Goal: Information Seeking & Learning: Learn about a topic

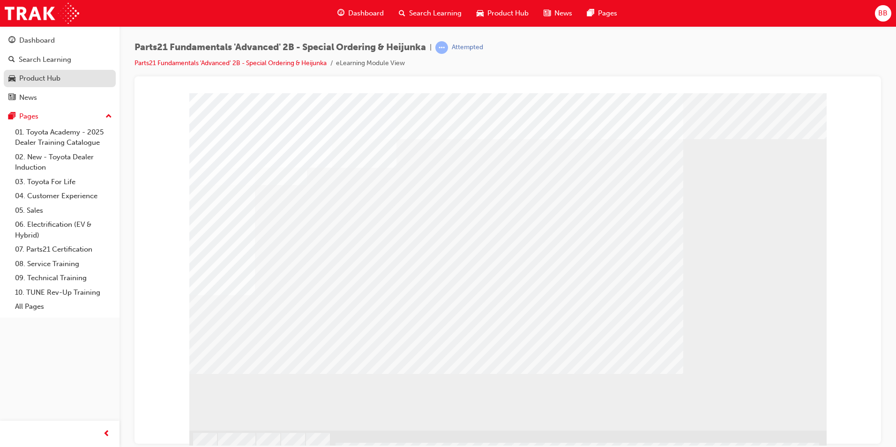
drag, startPoint x: 13, startPoint y: 67, endPoint x: 21, endPoint y: 78, distance: 13.8
click at [256, 351] on div "" at bounding box center [507, 261] width 637 height 337
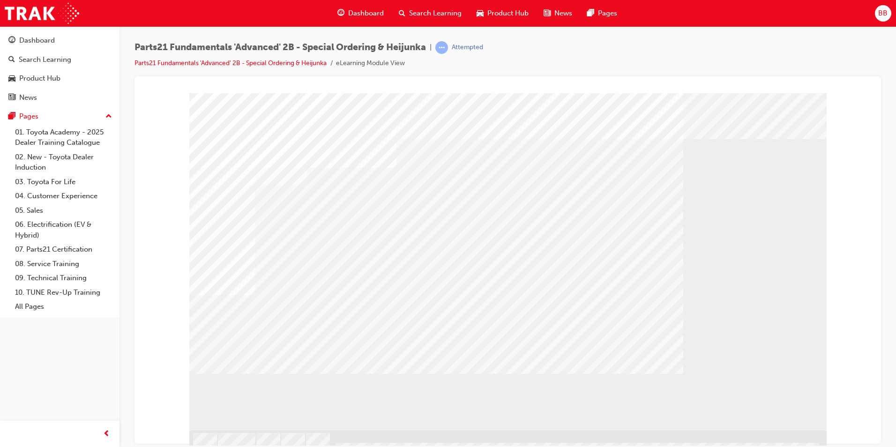
drag, startPoint x: 253, startPoint y: 375, endPoint x: 255, endPoint y: 385, distance: 9.6
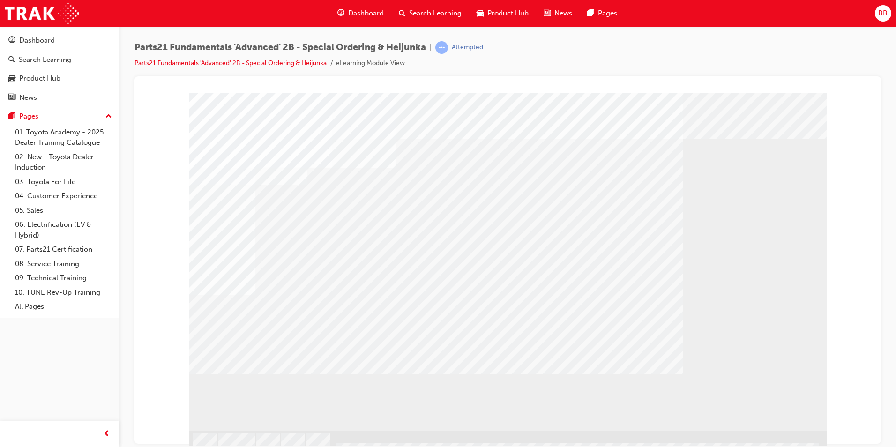
drag, startPoint x: 762, startPoint y: 399, endPoint x: 765, endPoint y: 403, distance: 5.1
click at [764, 402] on div at bounding box center [507, 261] width 637 height 337
click at [274, 386] on div "" at bounding box center [507, 261] width 637 height 337
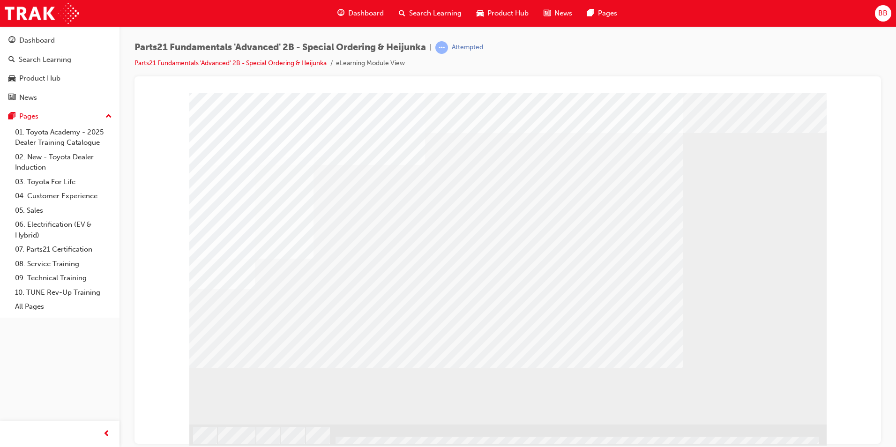
click at [271, 297] on div "" at bounding box center [507, 255] width 637 height 337
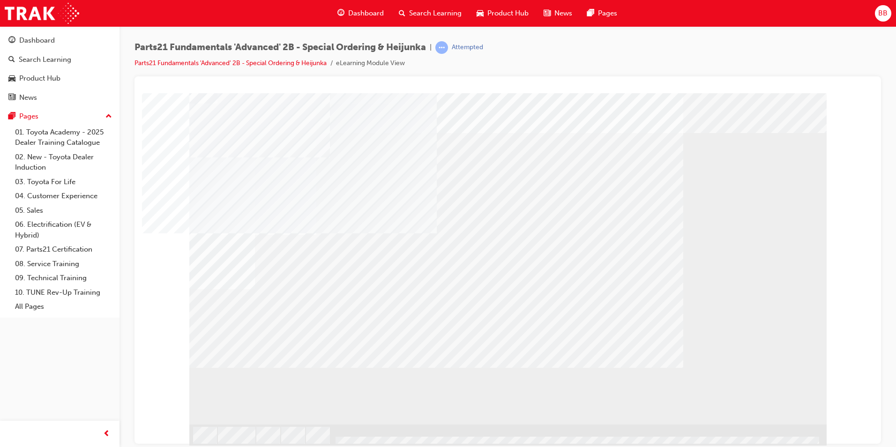
drag, startPoint x: 311, startPoint y: 288, endPoint x: 282, endPoint y: 239, distance: 56.7
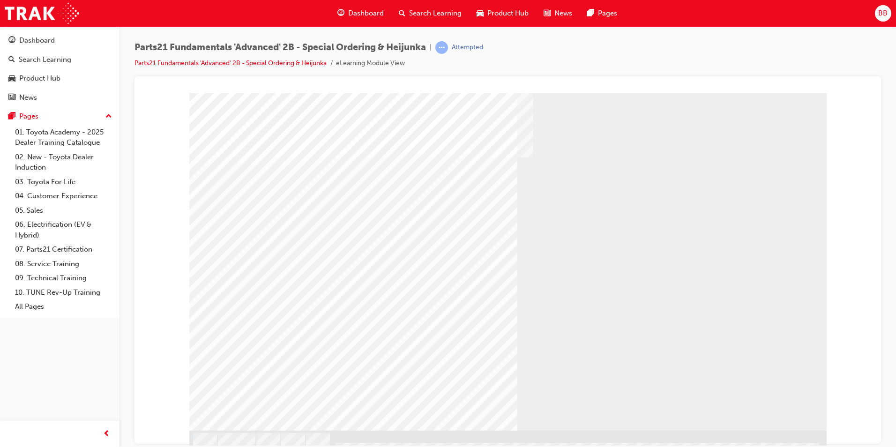
click at [762, 364] on div "multistate" at bounding box center [507, 261] width 637 height 337
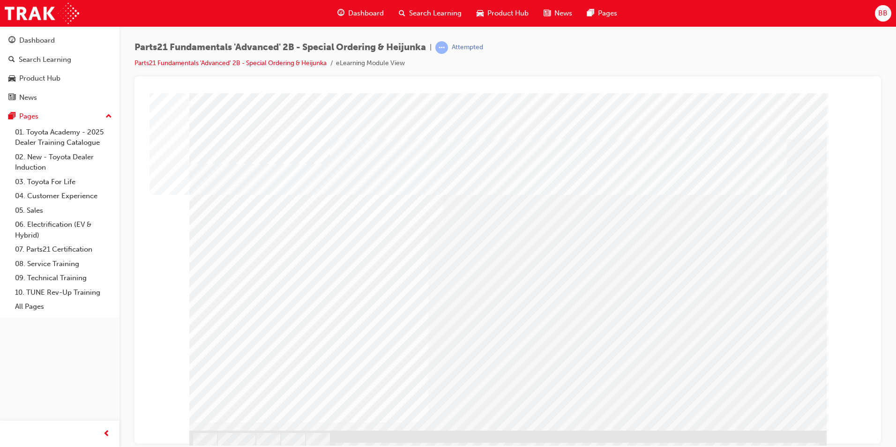
drag, startPoint x: 507, startPoint y: 206, endPoint x: 472, endPoint y: 206, distance: 34.7
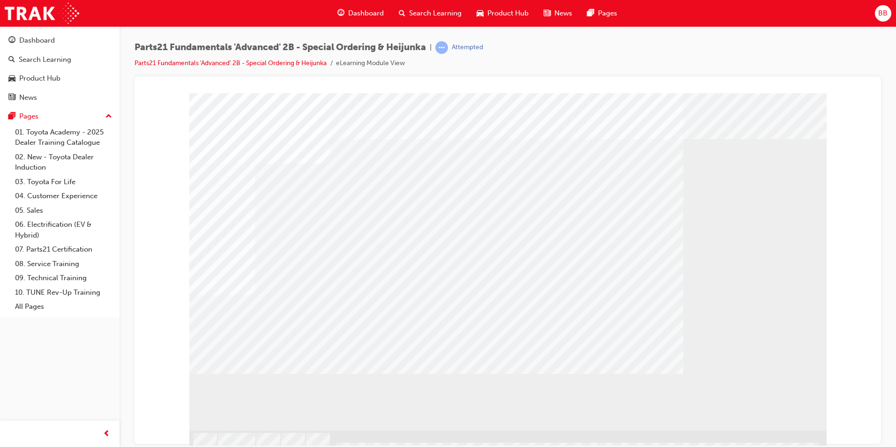
click at [241, 375] on div "" at bounding box center [507, 261] width 637 height 337
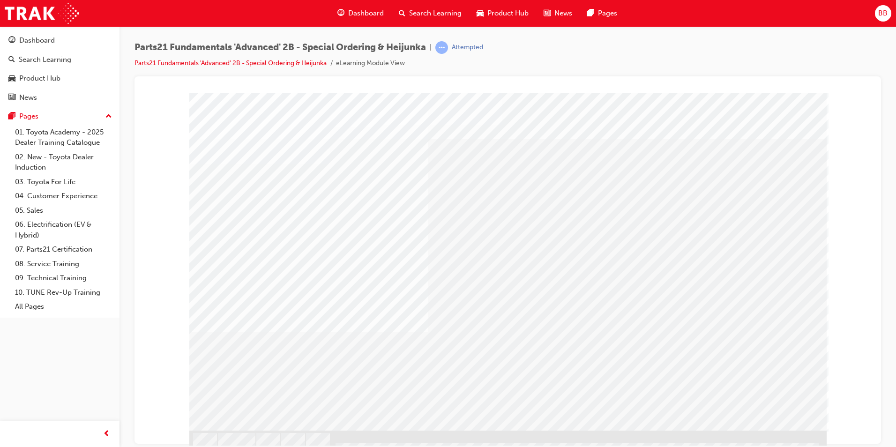
click at [356, 257] on div "multistate" at bounding box center [507, 261] width 637 height 337
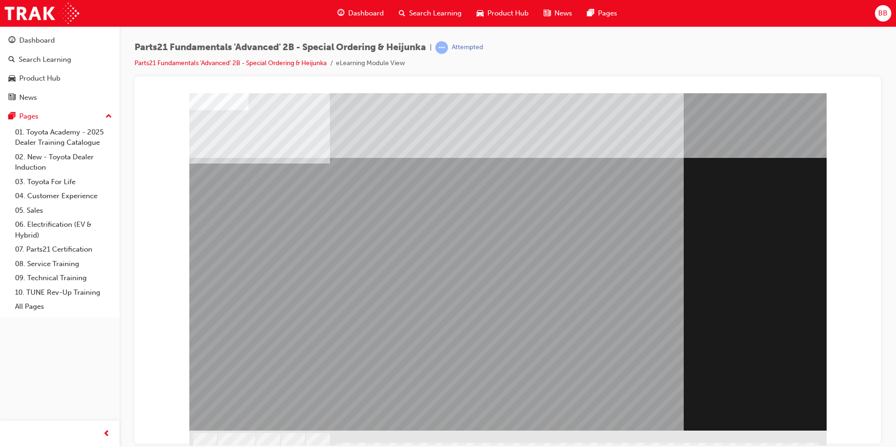
click at [790, 424] on div "Section Title Page" at bounding box center [507, 261] width 637 height 337
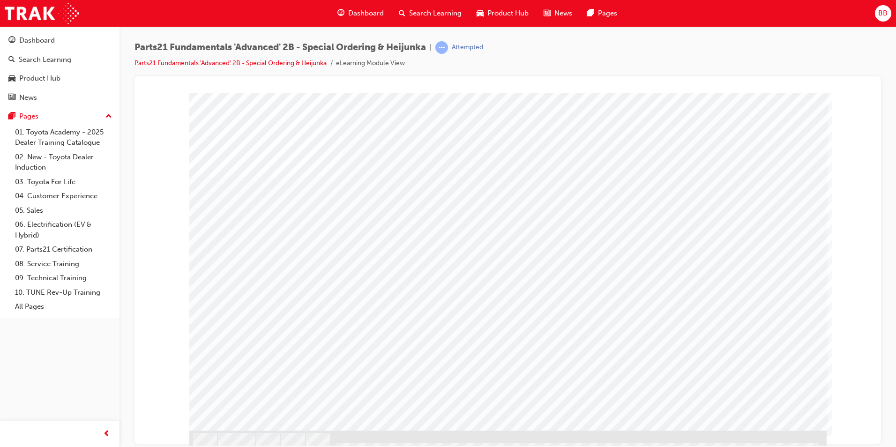
drag, startPoint x: 395, startPoint y: 283, endPoint x: 303, endPoint y: 308, distance: 95.2
drag, startPoint x: 289, startPoint y: 302, endPoint x: 294, endPoint y: 345, distance: 42.9
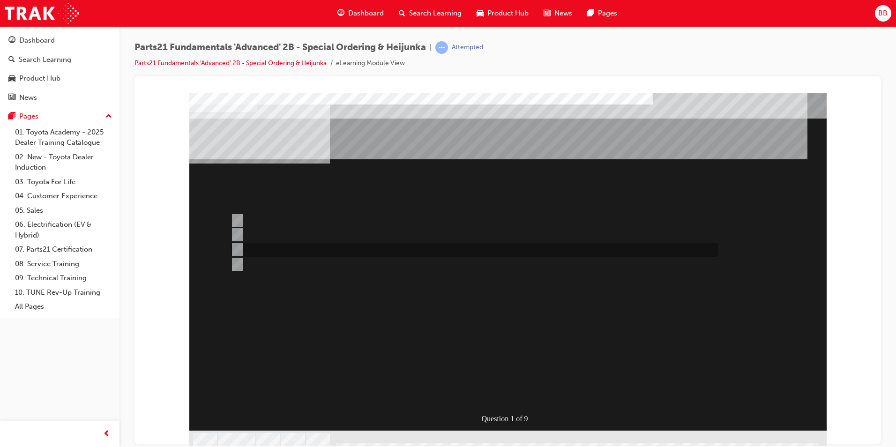
click at [329, 243] on div at bounding box center [471, 250] width 487 height 14
radio input "true"
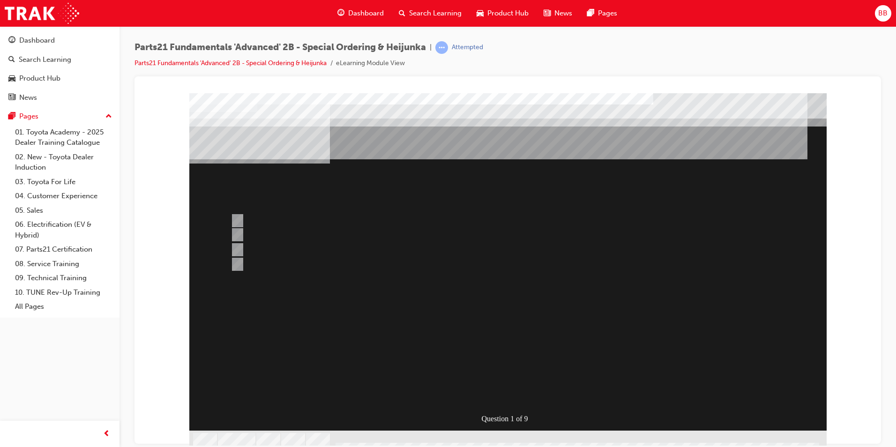
click at [441, 356] on div at bounding box center [507, 272] width 637 height 358
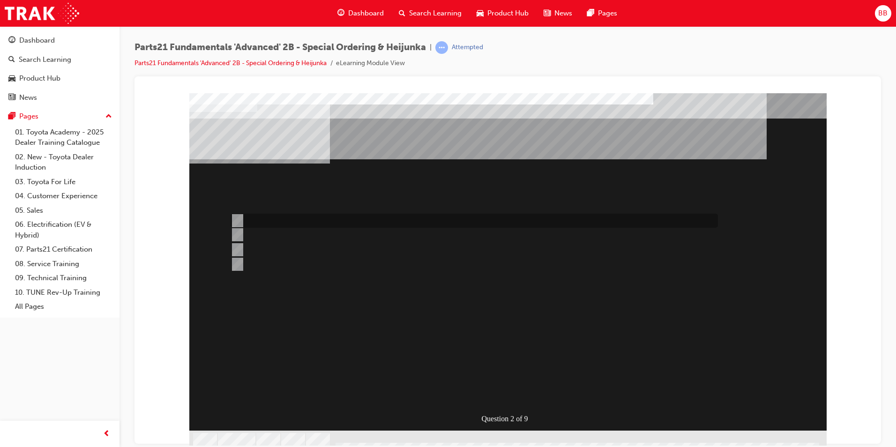
click at [253, 217] on div at bounding box center [471, 221] width 487 height 14
click at [261, 268] on div at bounding box center [471, 264] width 487 height 14
radio input "false"
radio input "true"
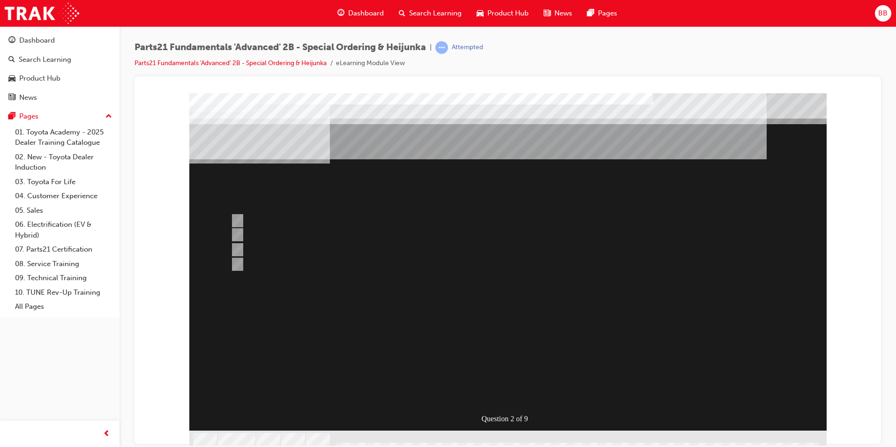
click at [267, 219] on div at bounding box center [507, 272] width 637 height 358
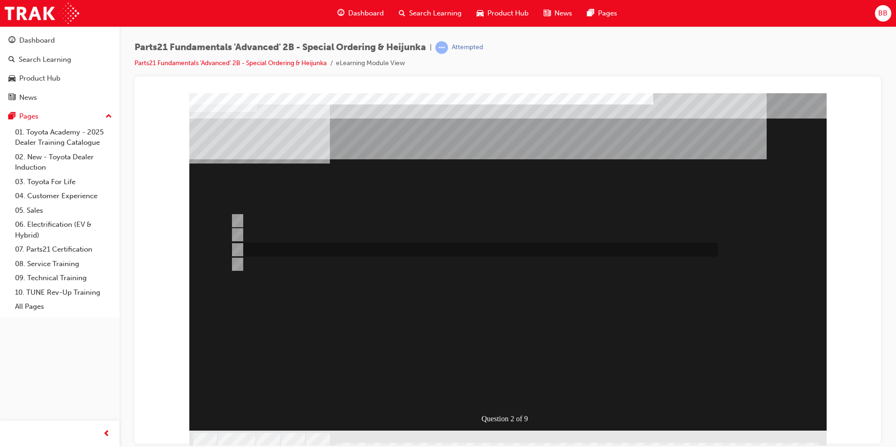
click at [275, 247] on div at bounding box center [471, 250] width 487 height 14
radio input "true"
click at [282, 232] on div at bounding box center [471, 235] width 487 height 14
radio input "true"
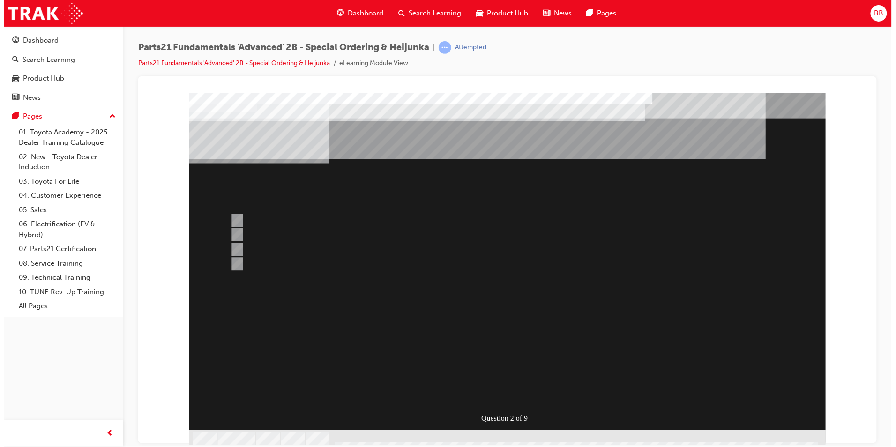
click at [464, 357] on div at bounding box center [507, 272] width 637 height 358
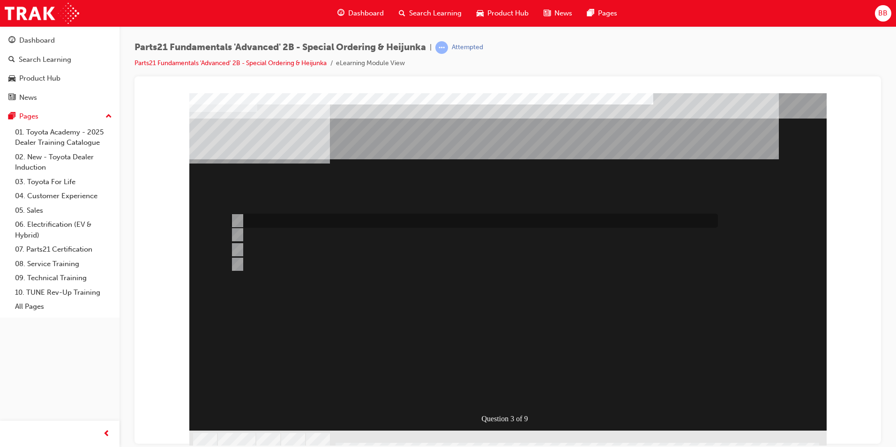
click at [268, 218] on div at bounding box center [471, 221] width 487 height 14
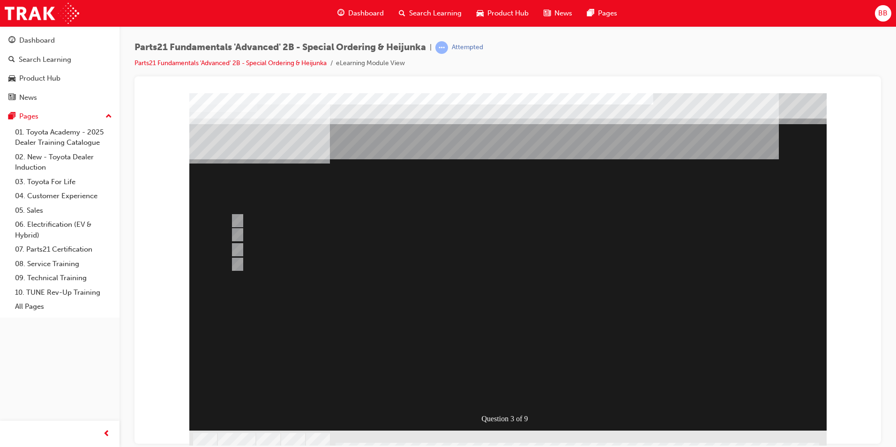
click at [269, 234] on div at bounding box center [507, 272] width 637 height 358
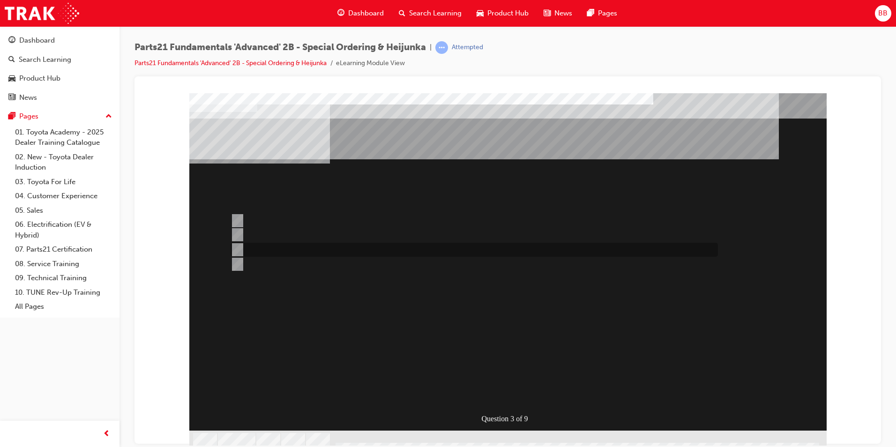
click at [270, 247] on div at bounding box center [471, 250] width 487 height 14
radio input "false"
radio input "true"
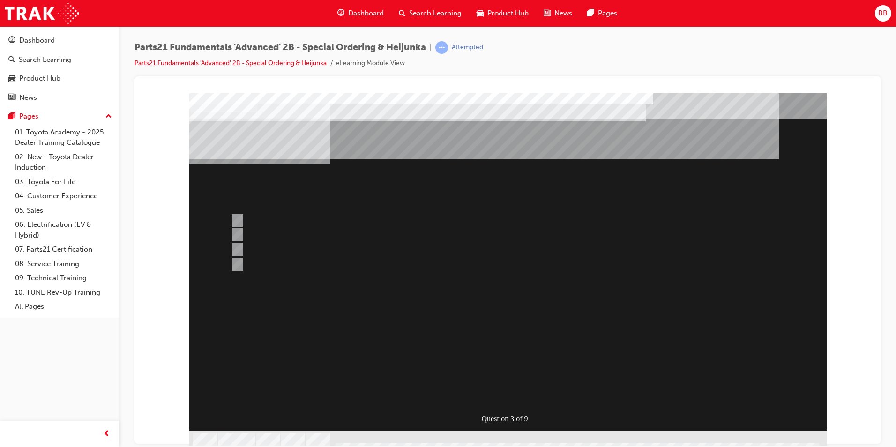
click at [459, 368] on div at bounding box center [507, 272] width 637 height 358
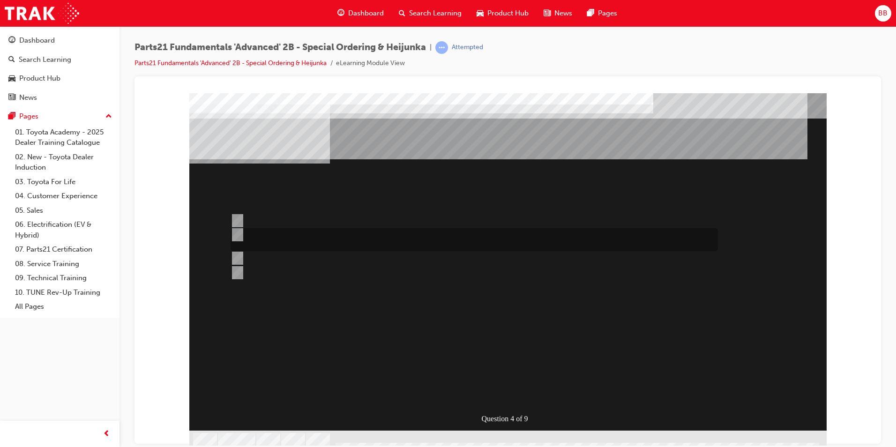
click at [290, 244] on div at bounding box center [471, 239] width 487 height 23
radio input "true"
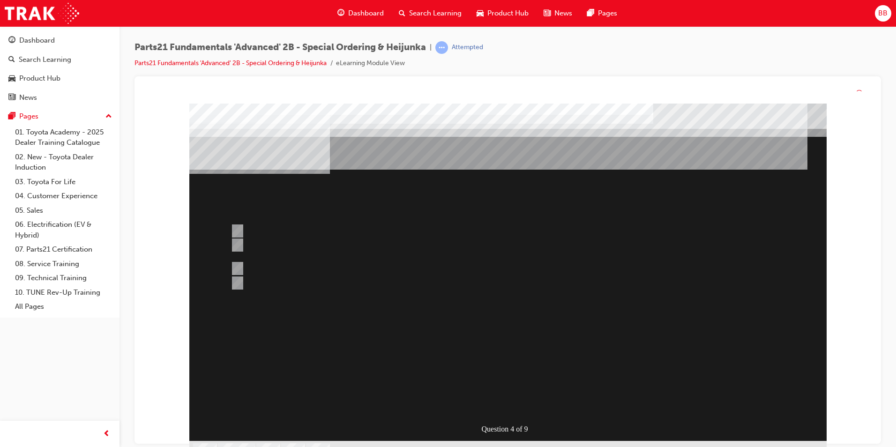
click at [505, 322] on div at bounding box center [507, 283] width 637 height 358
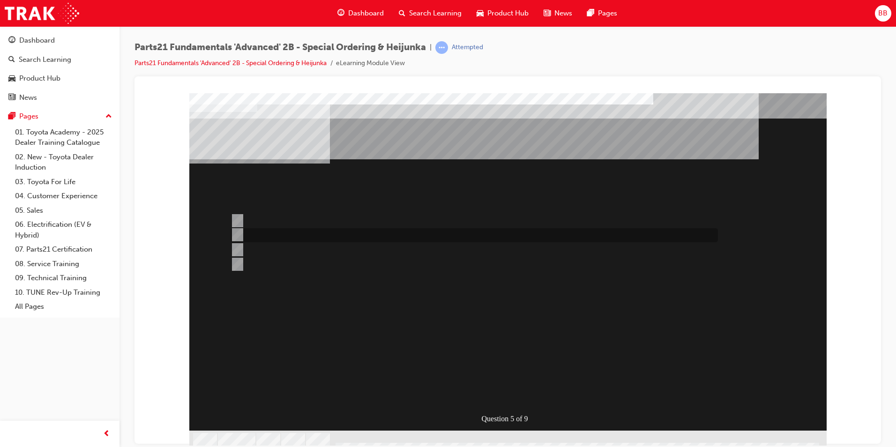
click at [292, 237] on div at bounding box center [471, 235] width 487 height 14
click at [487, 398] on div "" at bounding box center [507, 413] width 637 height 31
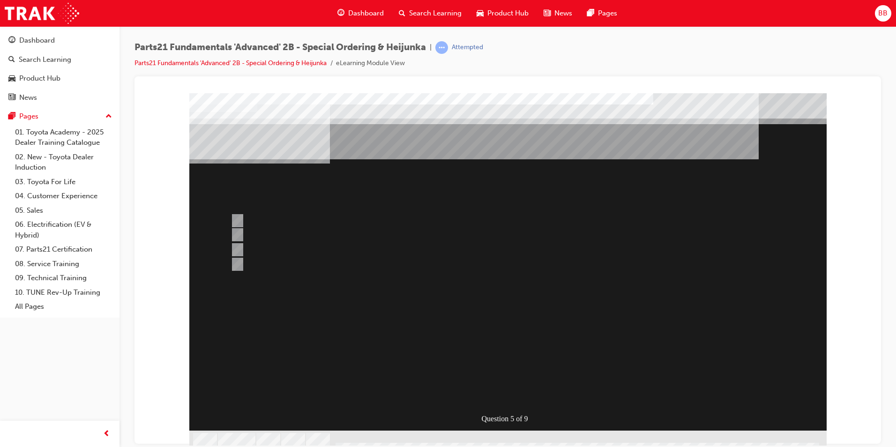
click at [333, 263] on div at bounding box center [507, 272] width 637 height 358
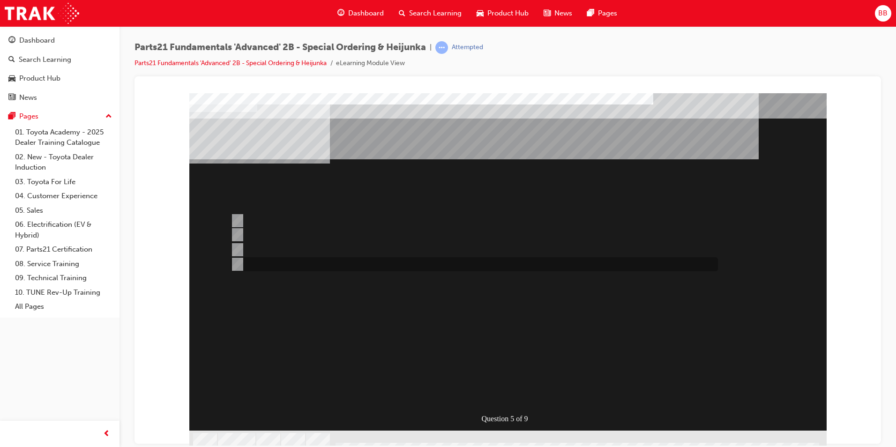
click at [318, 264] on div at bounding box center [471, 264] width 487 height 14
radio input "false"
radio input "true"
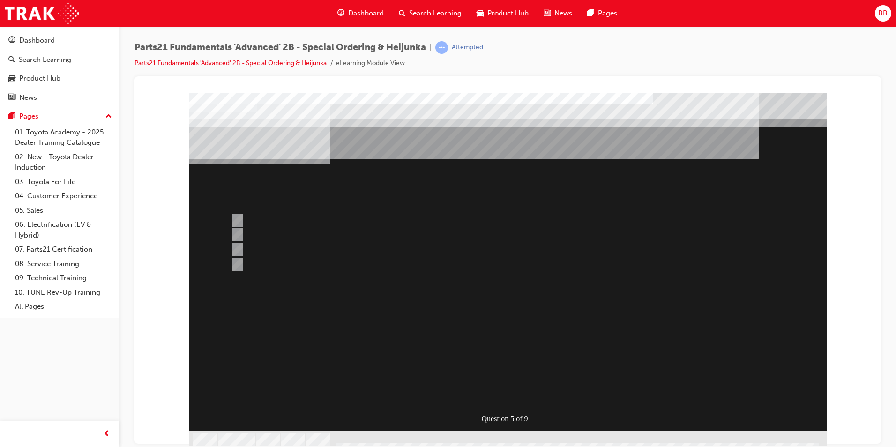
click at [469, 353] on div at bounding box center [507, 272] width 637 height 358
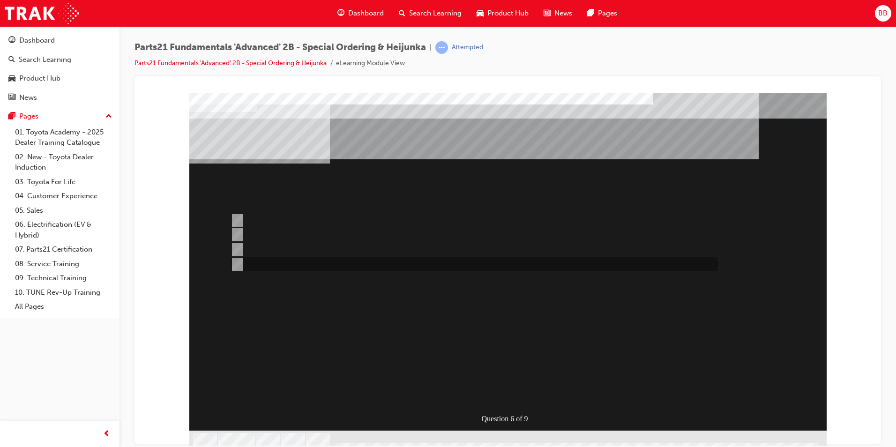
click at [305, 263] on div at bounding box center [471, 264] width 487 height 14
radio input "true"
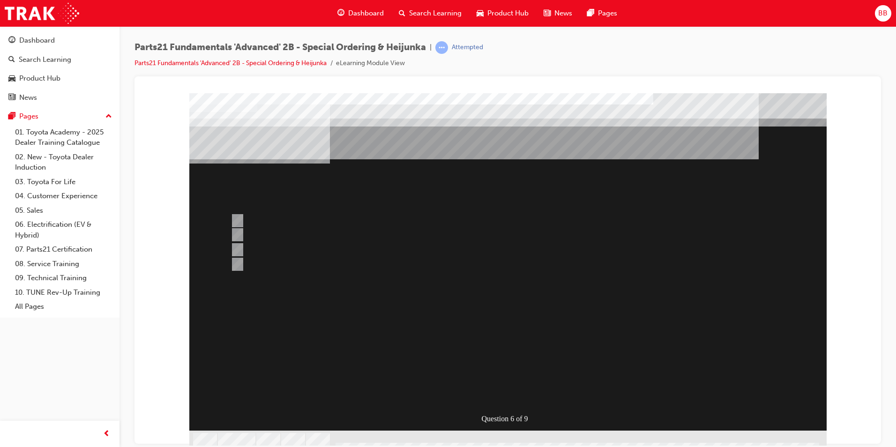
click at [488, 348] on div at bounding box center [507, 272] width 637 height 358
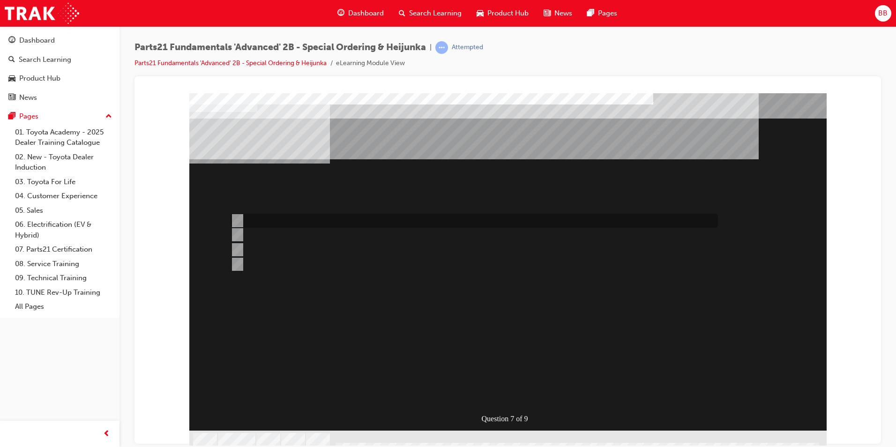
click at [321, 214] on div at bounding box center [471, 221] width 487 height 14
radio input "true"
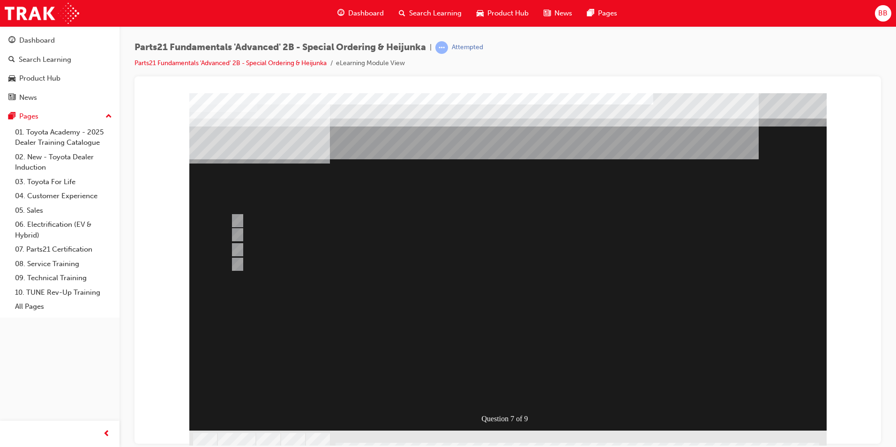
click at [455, 360] on div at bounding box center [507, 272] width 637 height 358
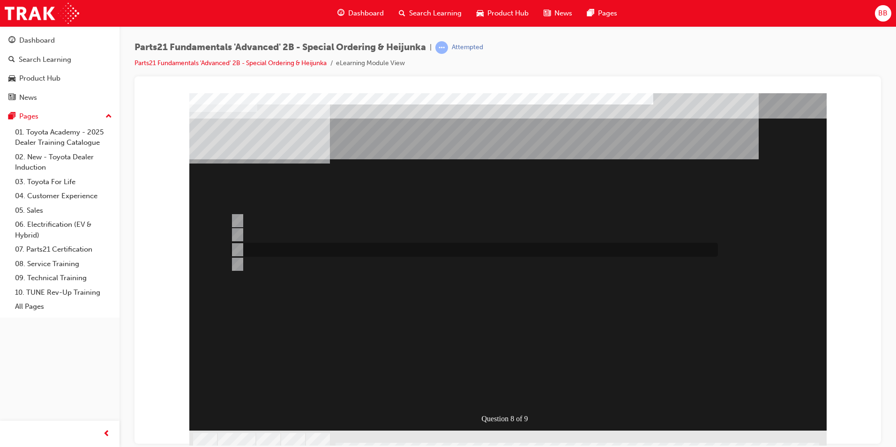
click at [277, 250] on div at bounding box center [471, 250] width 487 height 14
radio input "true"
click at [315, 221] on div at bounding box center [471, 221] width 487 height 14
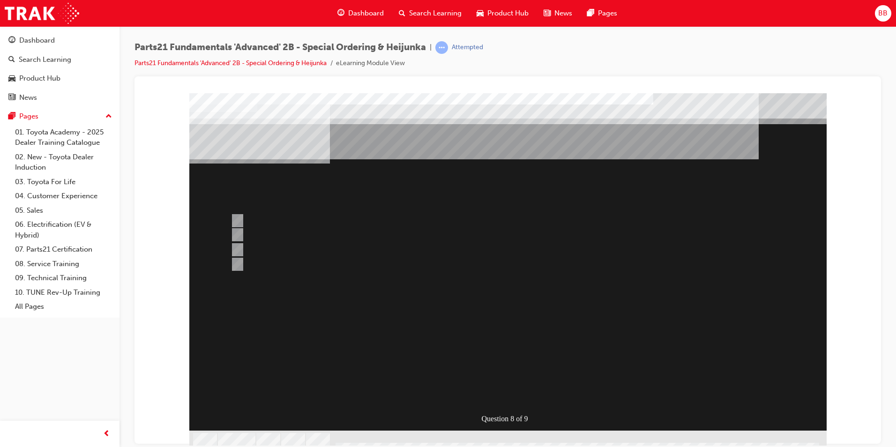
click at [307, 250] on div at bounding box center [507, 272] width 637 height 358
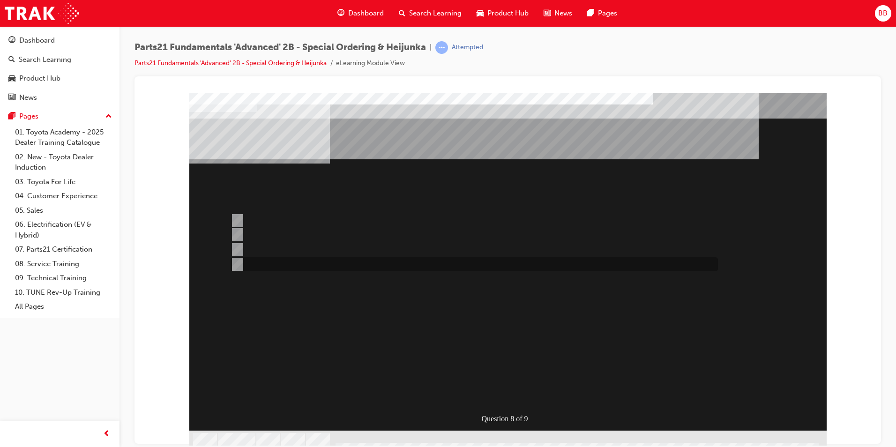
click at [335, 245] on div at bounding box center [471, 250] width 487 height 14
radio input "false"
radio input "true"
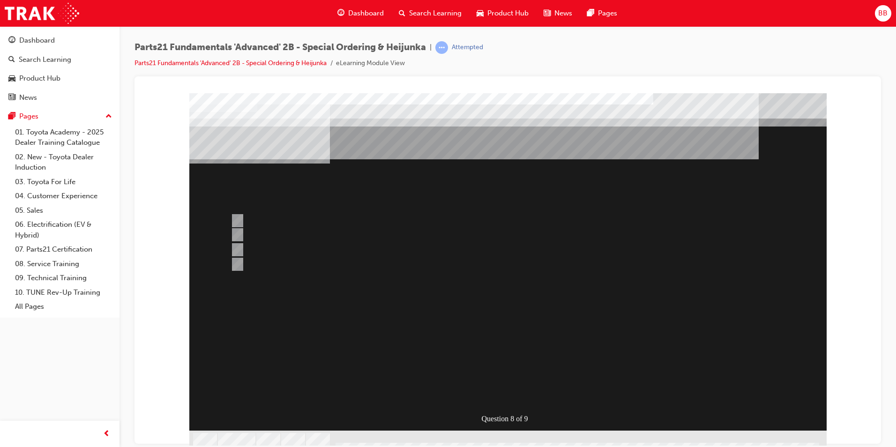
click at [459, 351] on div at bounding box center [507, 272] width 637 height 358
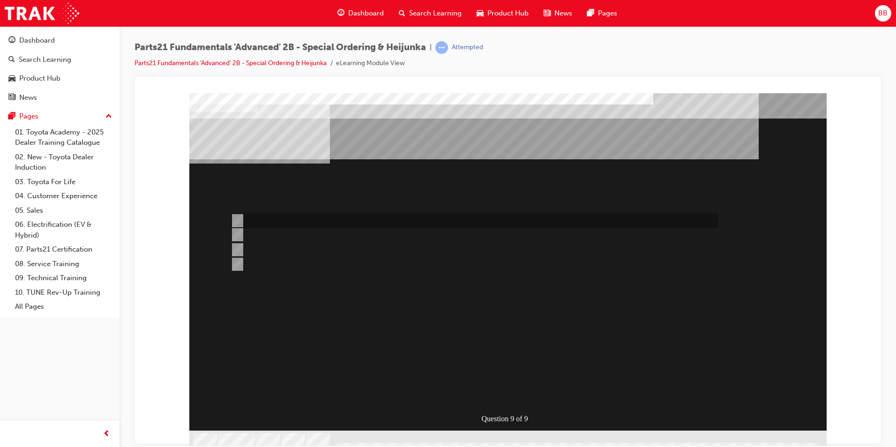
click at [299, 222] on div at bounding box center [471, 221] width 487 height 14
click at [297, 231] on div at bounding box center [471, 235] width 487 height 14
radio input "false"
radio input "true"
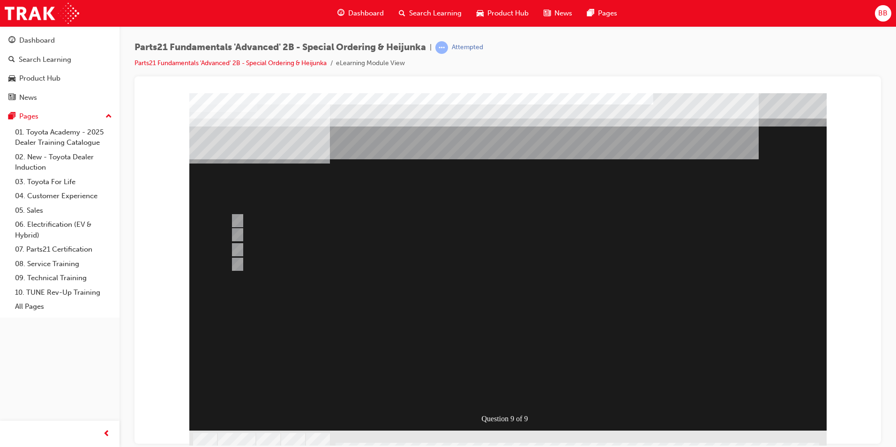
click at [448, 342] on div at bounding box center [507, 272] width 637 height 358
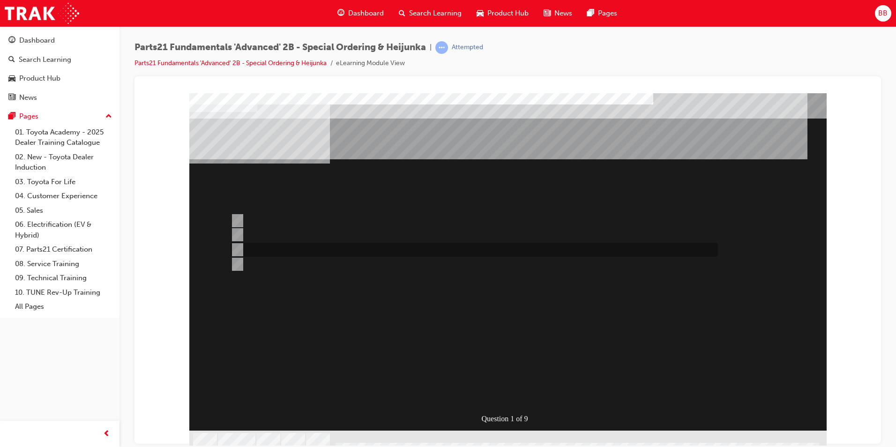
click at [276, 250] on div at bounding box center [471, 250] width 487 height 14
radio input "true"
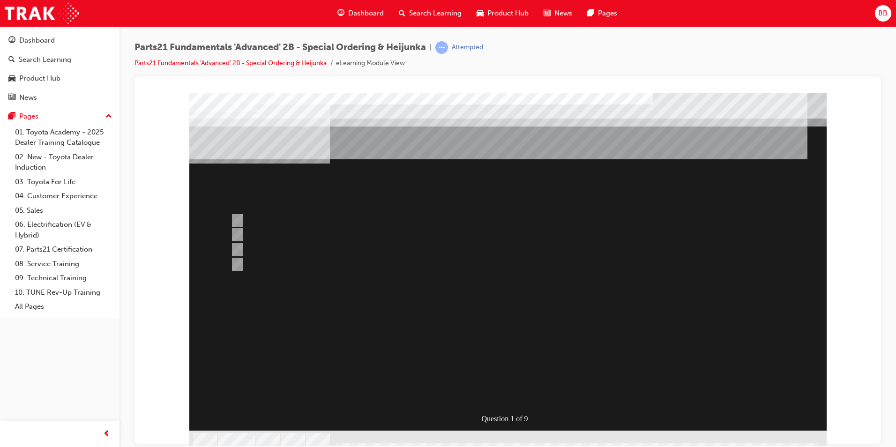
click at [454, 336] on div at bounding box center [507, 272] width 637 height 358
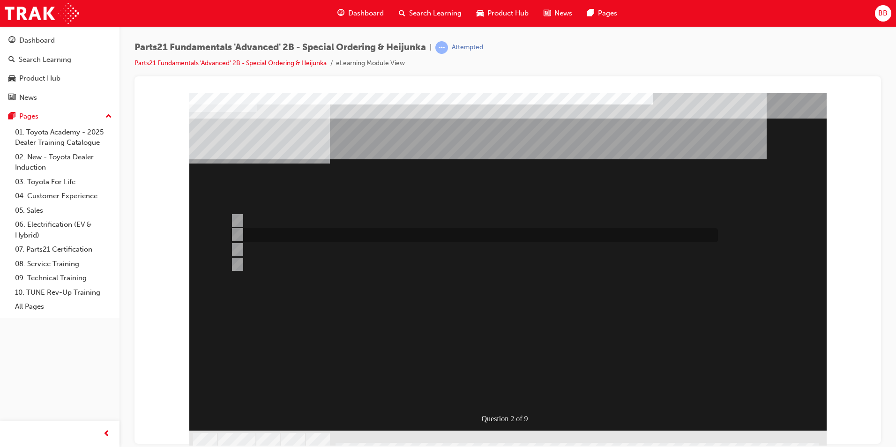
click at [296, 238] on div at bounding box center [471, 235] width 487 height 14
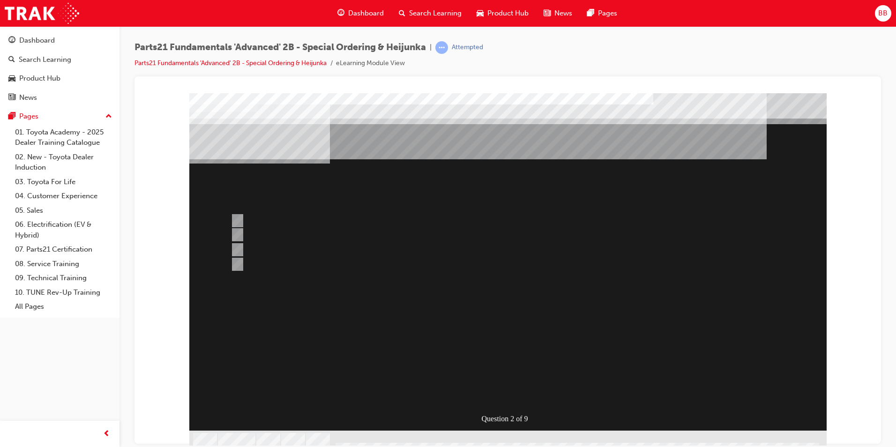
click at [263, 250] on div at bounding box center [507, 272] width 637 height 358
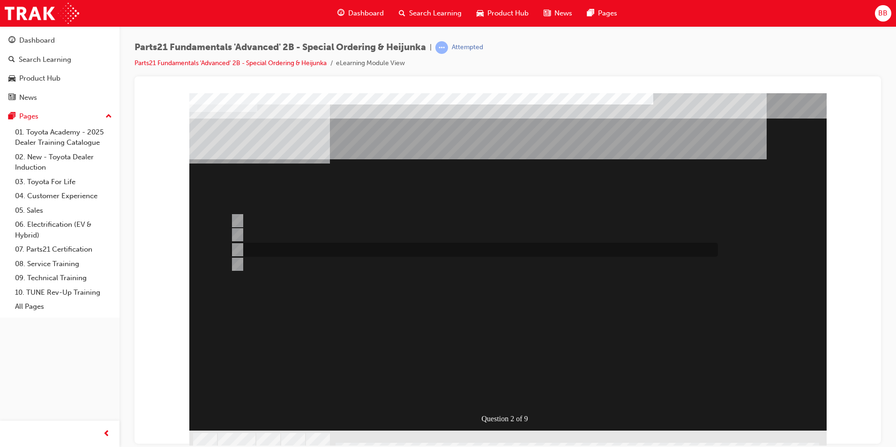
click at [272, 251] on div at bounding box center [471, 250] width 487 height 14
radio input "false"
radio input "true"
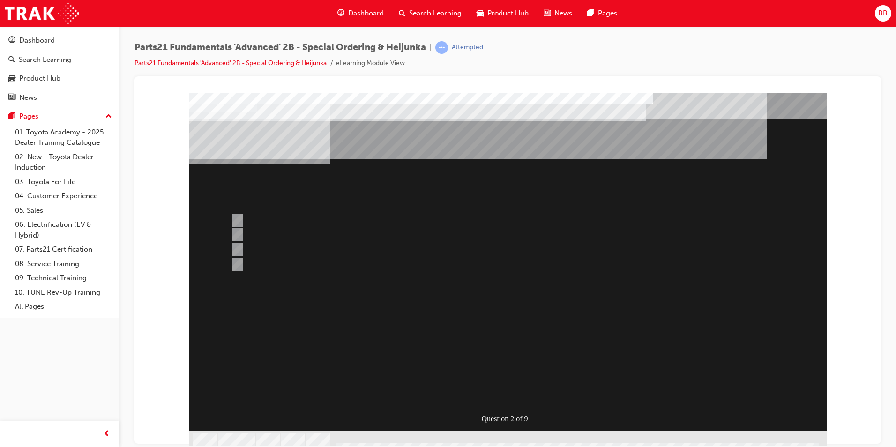
click at [455, 354] on div at bounding box center [507, 272] width 637 height 358
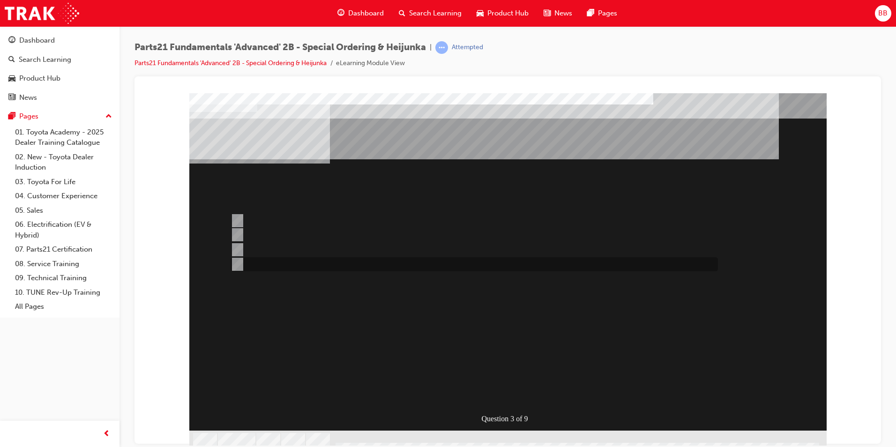
click at [309, 266] on div at bounding box center [471, 264] width 487 height 14
radio input "true"
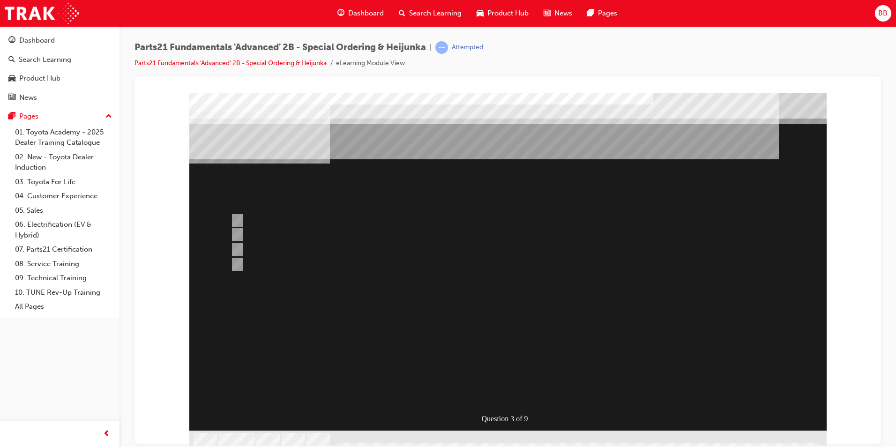
click at [294, 231] on div at bounding box center [507, 272] width 637 height 358
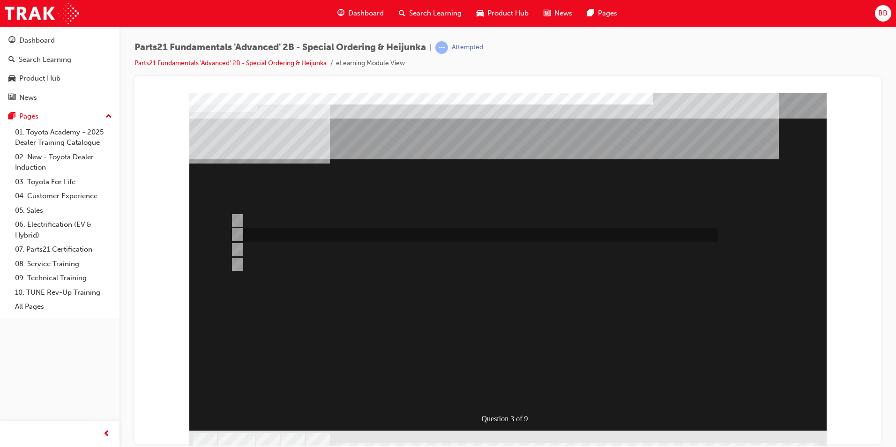
click at [290, 232] on div at bounding box center [471, 235] width 487 height 14
radio input "true"
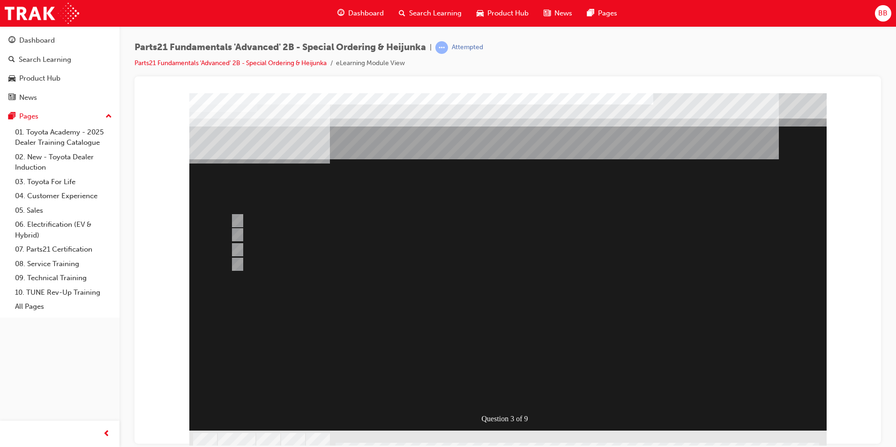
click at [461, 360] on div at bounding box center [507, 272] width 637 height 358
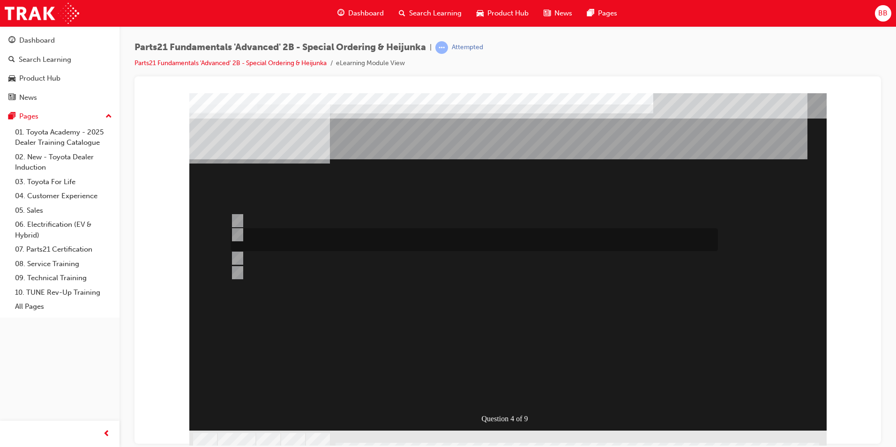
click at [308, 238] on div at bounding box center [471, 239] width 487 height 23
radio input "true"
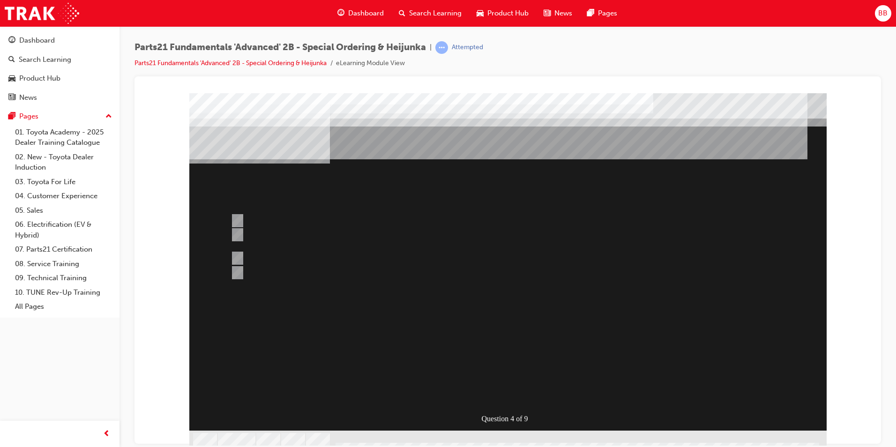
click at [477, 348] on div at bounding box center [507, 272] width 637 height 358
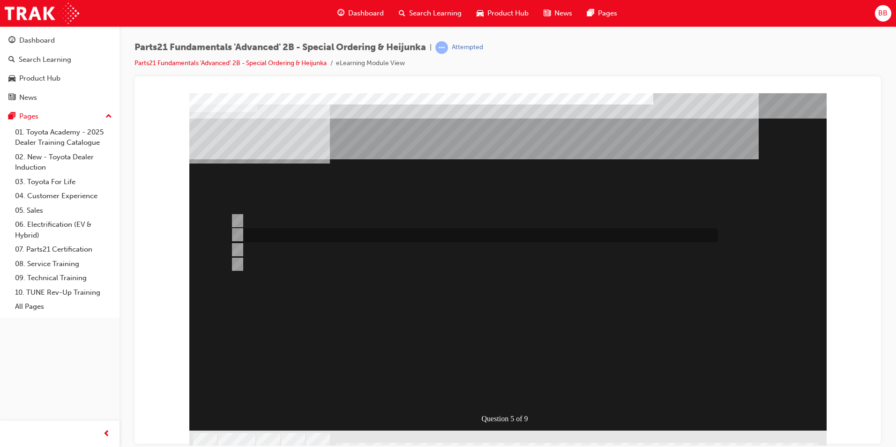
click at [310, 234] on div at bounding box center [471, 235] width 487 height 14
click at [312, 267] on div at bounding box center [471, 264] width 487 height 14
radio input "false"
radio input "true"
click at [508, 408] on div "Question 5 of 9" at bounding box center [507, 261] width 637 height 337
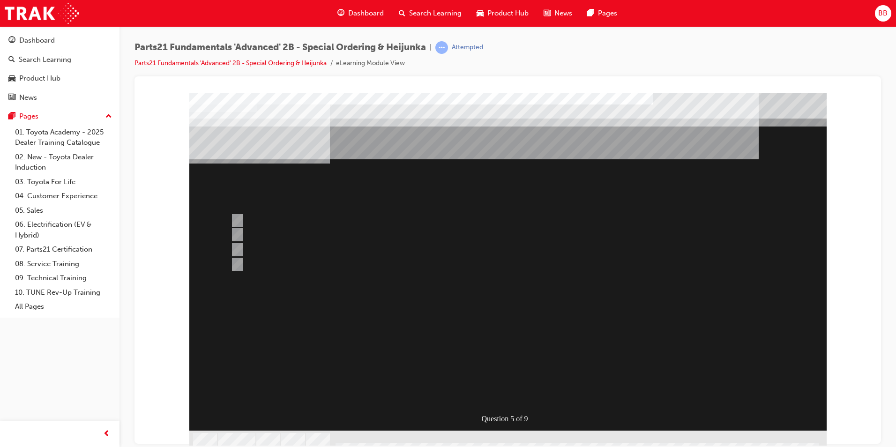
click at [480, 357] on div at bounding box center [507, 272] width 637 height 358
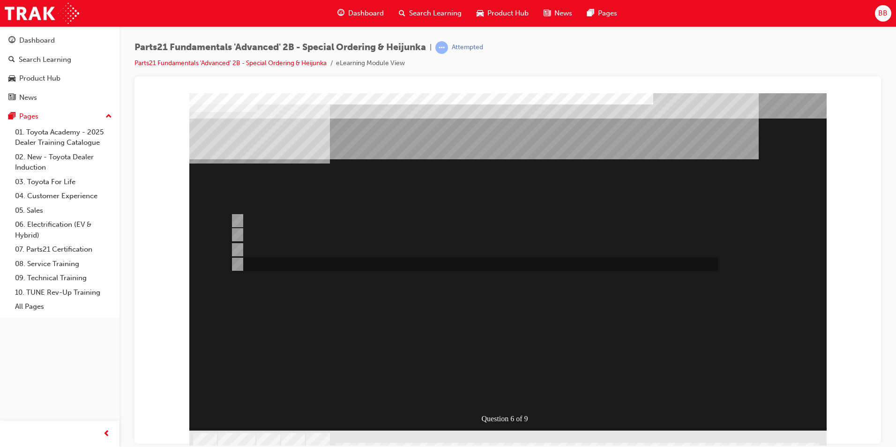
click at [296, 260] on div at bounding box center [471, 264] width 487 height 14
radio input "true"
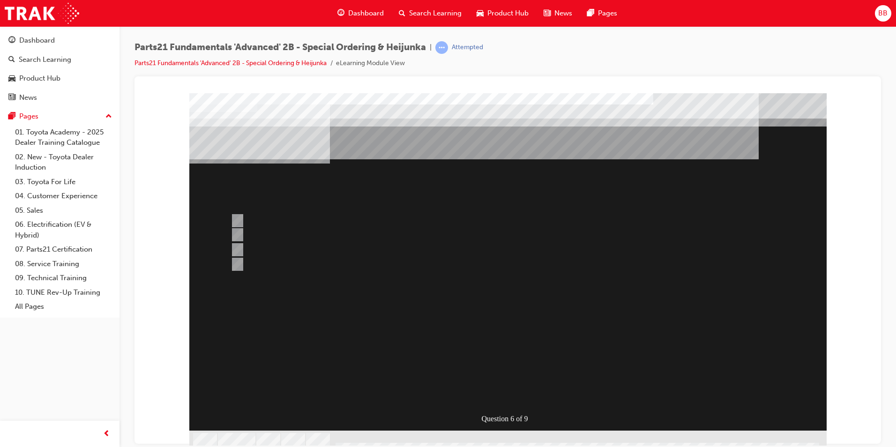
click at [476, 325] on div at bounding box center [507, 272] width 637 height 358
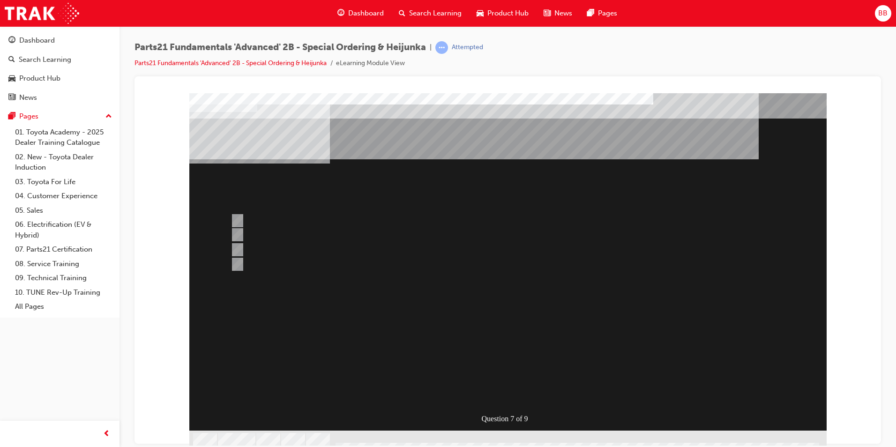
click at [302, 261] on div at bounding box center [471, 264] width 487 height 14
radio input "true"
click at [294, 224] on div at bounding box center [471, 221] width 487 height 14
radio input "true"
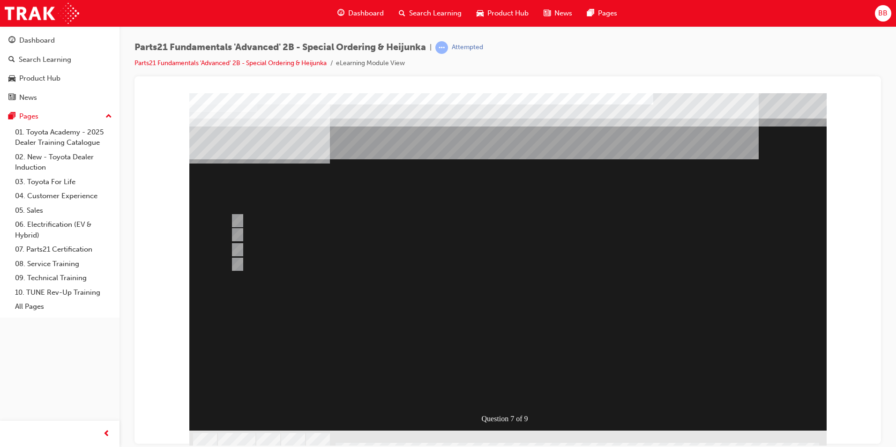
click at [483, 355] on div at bounding box center [507, 272] width 637 height 358
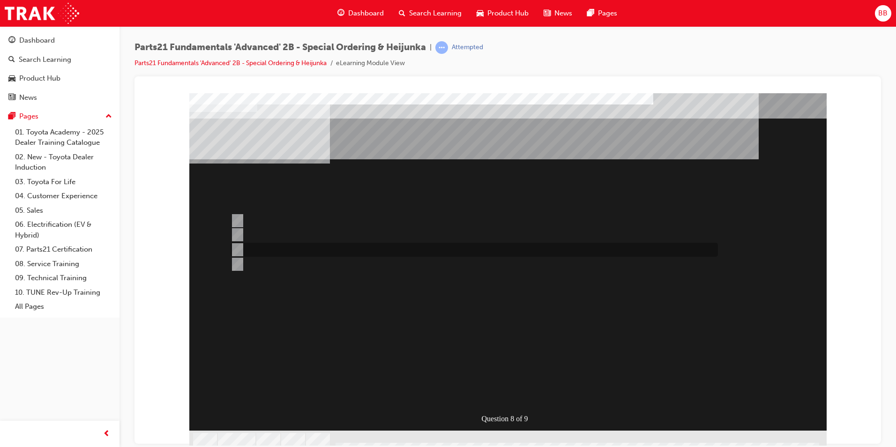
click at [292, 250] on div at bounding box center [471, 250] width 487 height 14
radio input "true"
drag, startPoint x: 602, startPoint y: 424, endPoint x: 565, endPoint y: 387, distance: 53.0
click at [602, 420] on div "Question 8 of 9" at bounding box center [507, 261] width 637 height 337
click at [554, 359] on div "" at bounding box center [417, 345] width 456 height 28
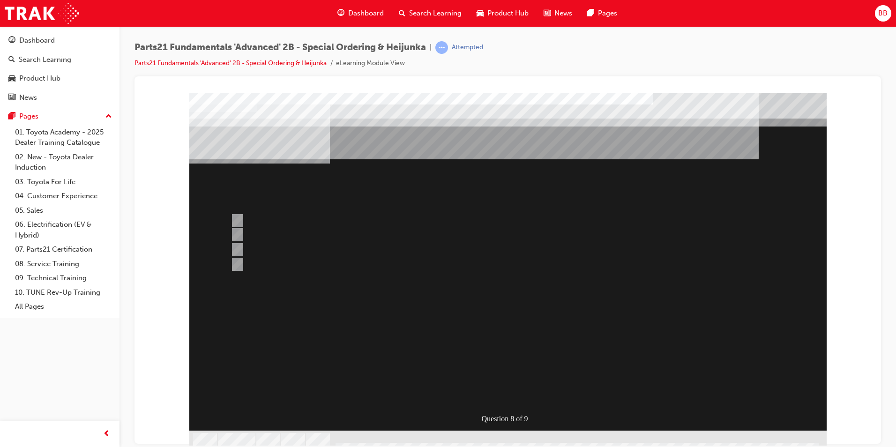
click at [510, 322] on div at bounding box center [507, 272] width 637 height 358
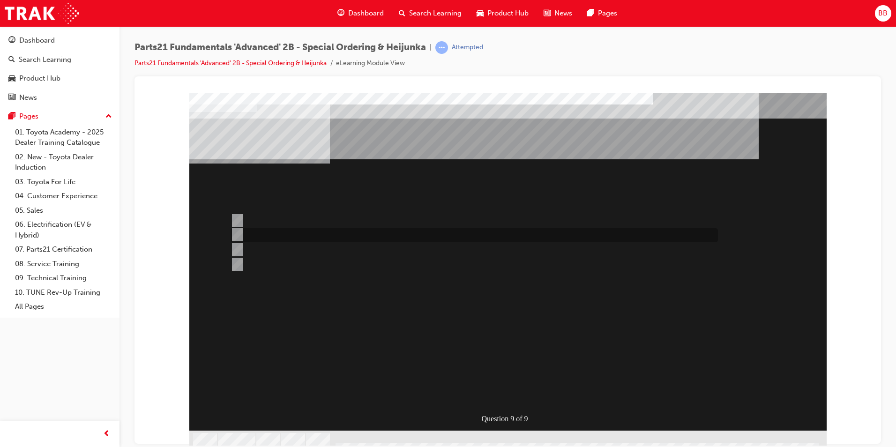
click at [295, 236] on div at bounding box center [471, 235] width 487 height 14
radio input "true"
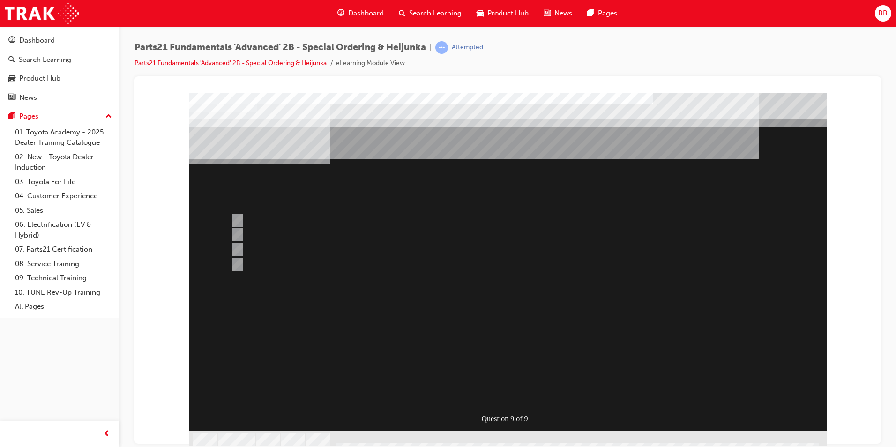
click at [509, 310] on div at bounding box center [507, 272] width 637 height 358
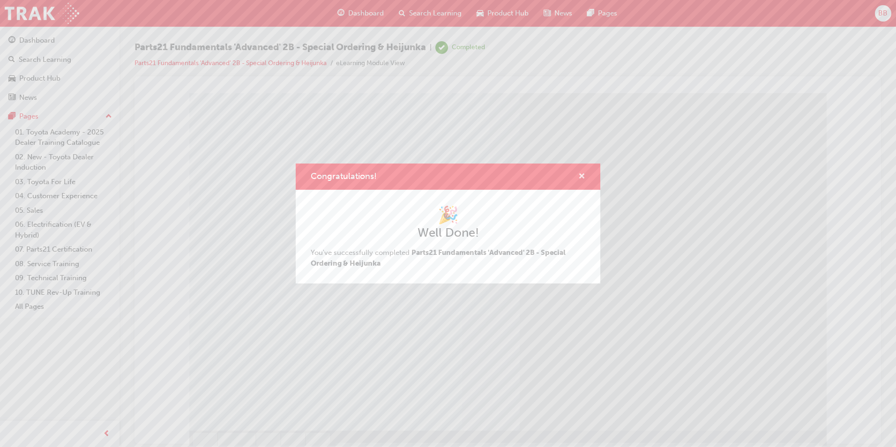
click at [581, 177] on span "cross-icon" at bounding box center [581, 177] width 7 height 8
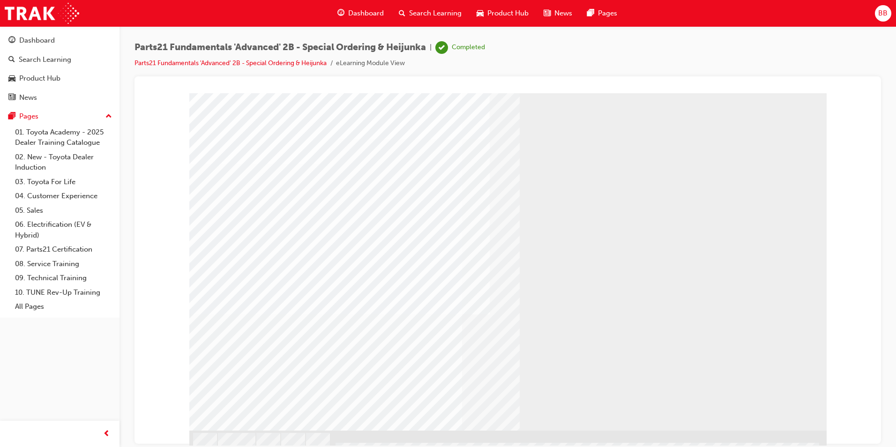
click at [50, 42] on div "Dashboard" at bounding box center [37, 40] width 36 height 11
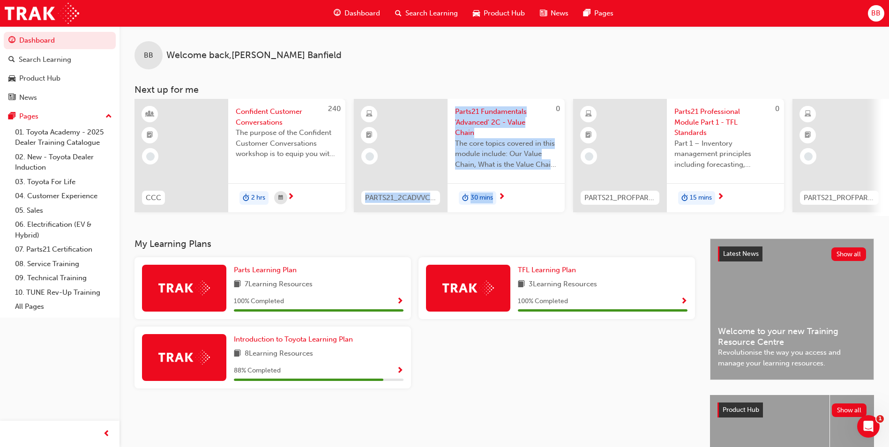
drag, startPoint x: 394, startPoint y: 214, endPoint x: 541, endPoint y: 223, distance: 147.8
click at [541, 223] on div "BB Welcome back , [PERSON_NAME] Next up for me 240 CCC Confident Customer Conve…" at bounding box center [503, 132] width 769 height 212
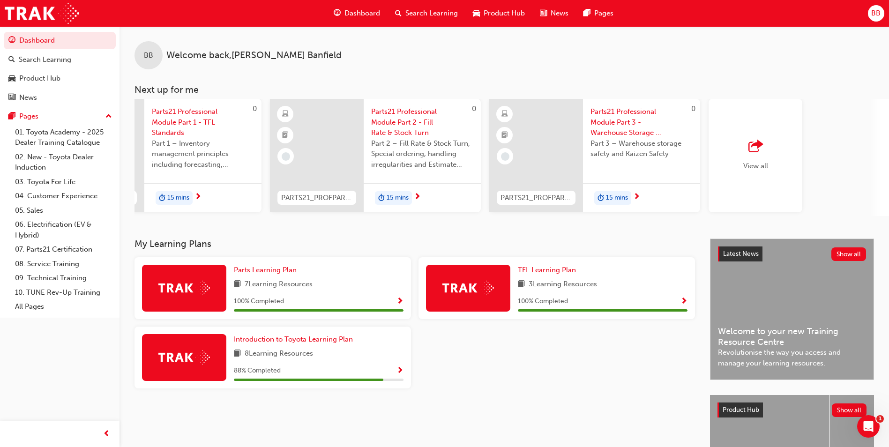
scroll to position [0, 560]
